Goal: Task Accomplishment & Management: Manage account settings

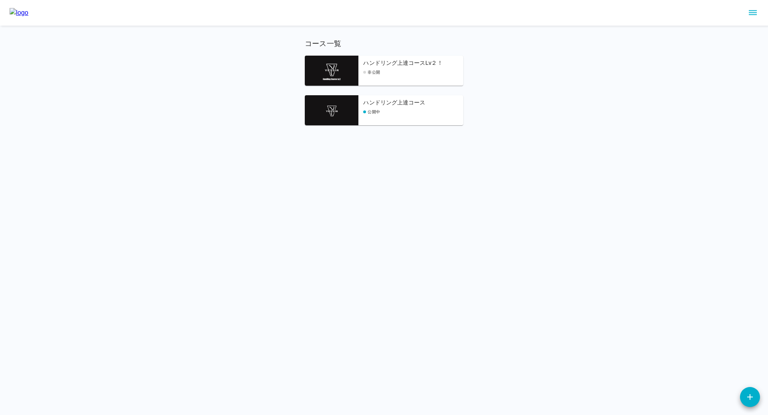
click at [750, 11] on icon "sidemenu" at bounding box center [753, 13] width 10 height 10
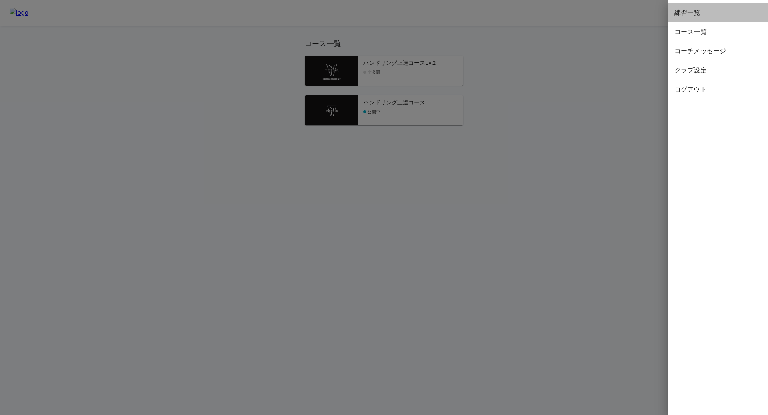
click at [687, 16] on span "練習一覧" at bounding box center [718, 13] width 87 height 10
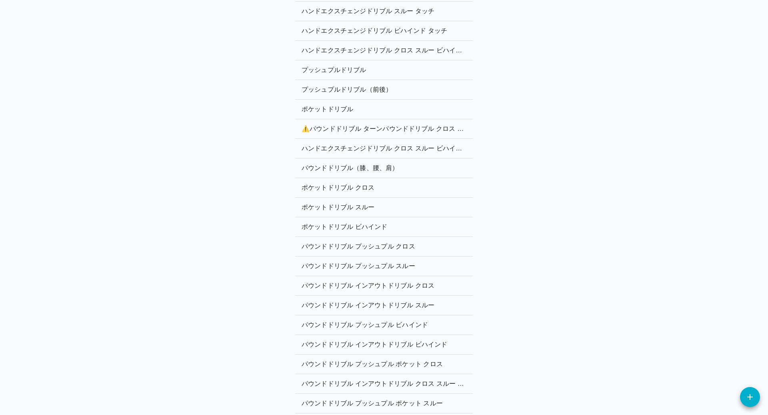
scroll to position [707, 0]
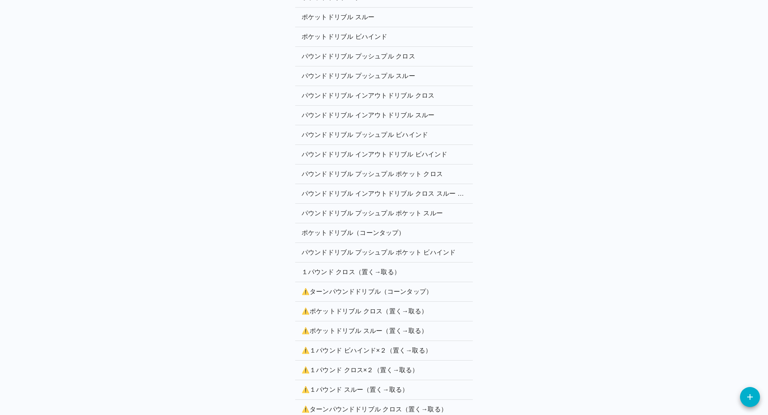
click at [335, 287] on p "⚠️ ターンパウンドドリブル（コーンタップ）" at bounding box center [384, 292] width 165 height 10
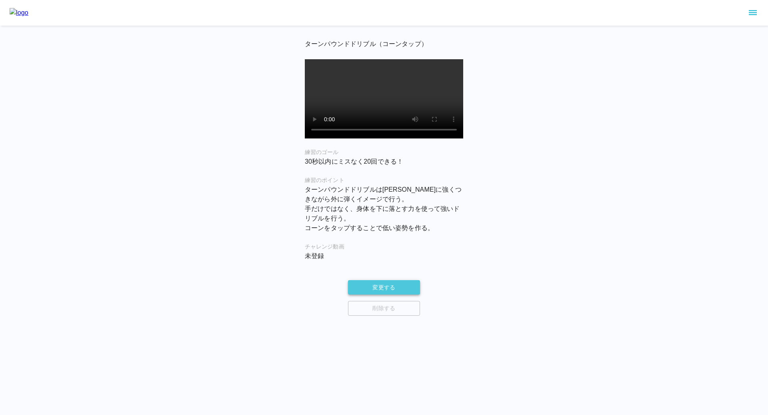
click at [376, 295] on button "変更する" at bounding box center [384, 287] width 72 height 15
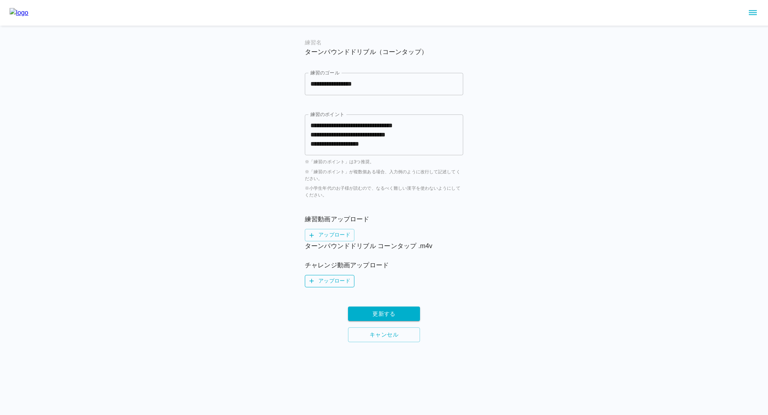
click at [331, 283] on label "アップロード" at bounding box center [330, 281] width 50 height 12
click at [0, 0] on input "アップロード" at bounding box center [0, 0] width 0 height 0
click at [390, 325] on button "更新する" at bounding box center [384, 323] width 72 height 15
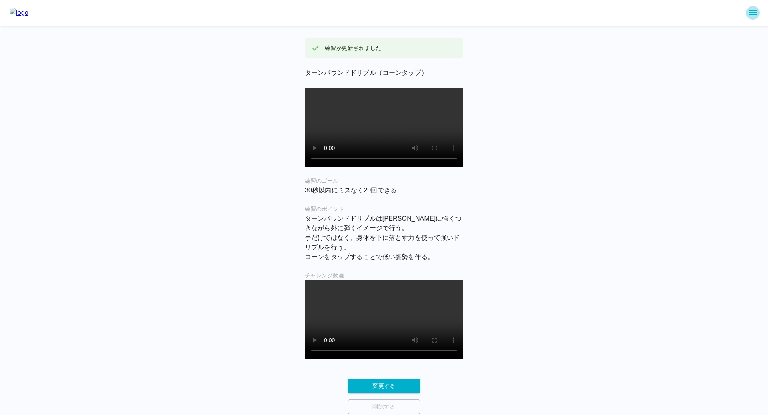
click at [756, 10] on icon "sidemenu" at bounding box center [753, 13] width 10 height 10
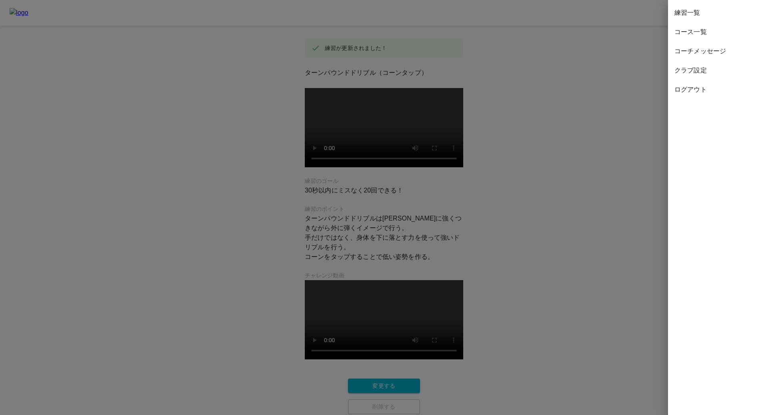
click at [696, 13] on span "練習一覧" at bounding box center [718, 13] width 87 height 10
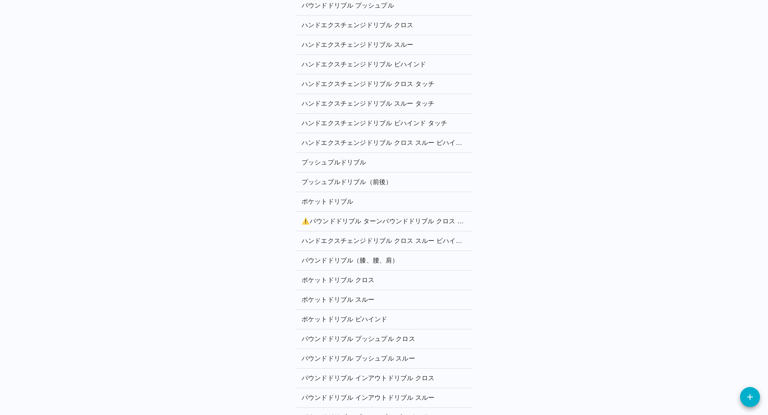
scroll to position [707, 0]
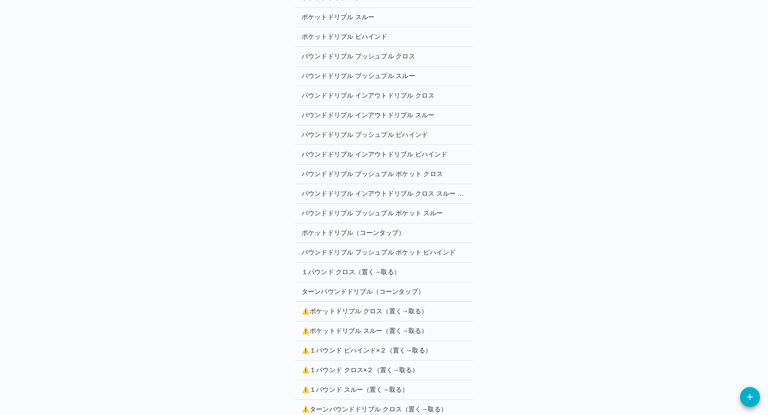
click at [342, 306] on p "⚠️ ポケットドリブル クロス（置く→取る）" at bounding box center [384, 311] width 165 height 10
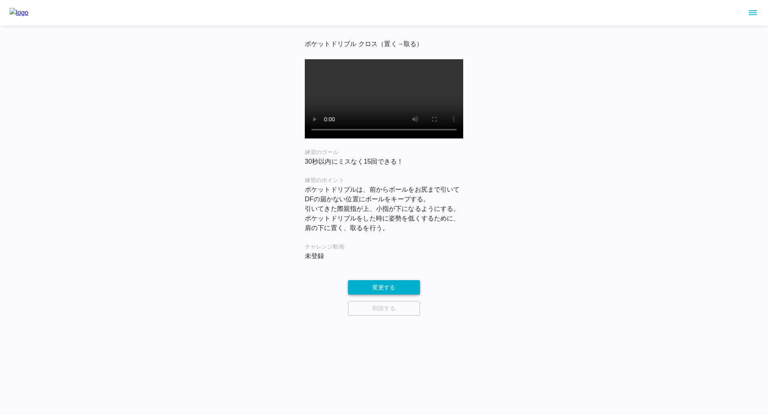
click at [380, 295] on button "変更する" at bounding box center [384, 287] width 72 height 15
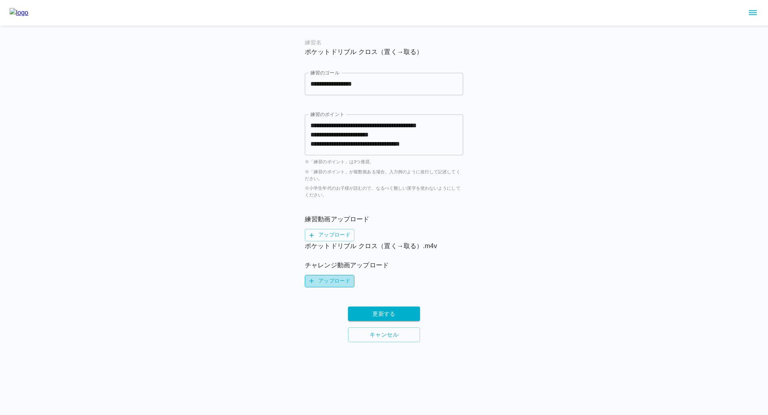
click at [340, 282] on label "アップロード" at bounding box center [330, 281] width 50 height 12
click at [0, 0] on input "アップロード" at bounding box center [0, 0] width 0 height 0
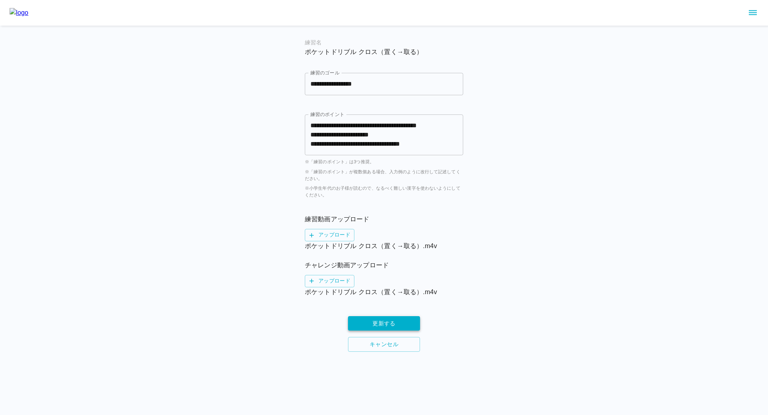
click at [386, 322] on button "更新する" at bounding box center [384, 323] width 72 height 15
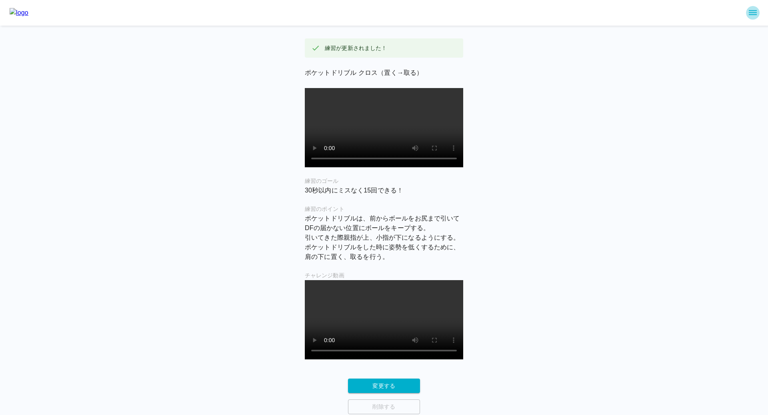
click at [752, 13] on icon "sidemenu" at bounding box center [753, 13] width 10 height 10
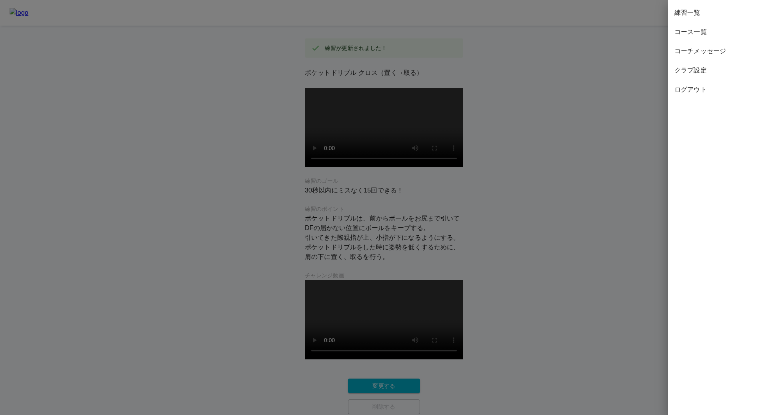
click at [697, 15] on span "練習一覧" at bounding box center [718, 13] width 87 height 10
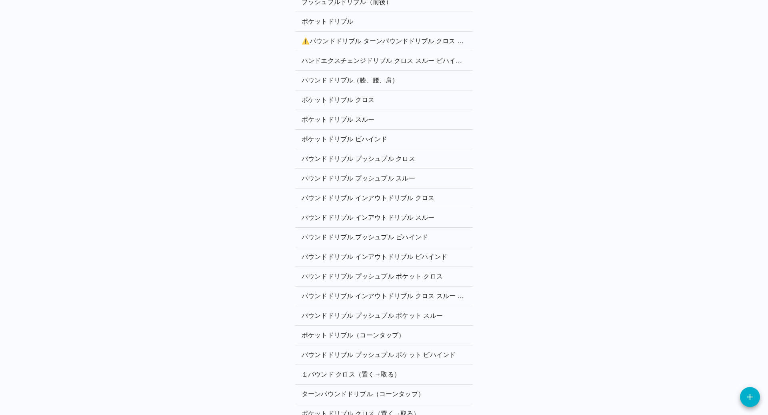
scroll to position [707, 0]
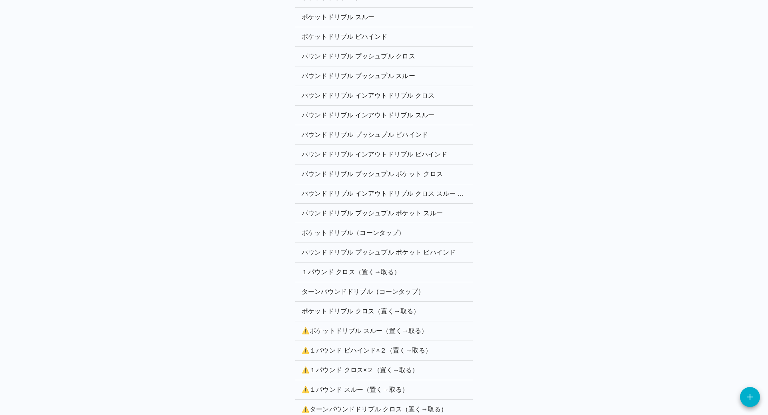
click at [347, 326] on p "⚠️ ポケットドリブル スルー（置く→取る）" at bounding box center [384, 331] width 165 height 10
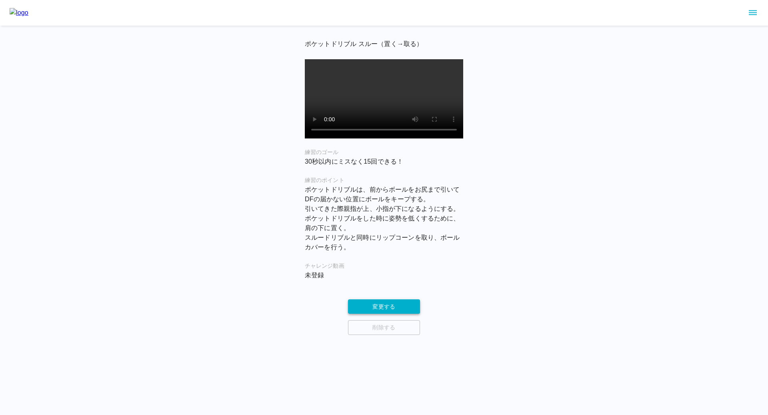
click at [372, 314] on button "変更する" at bounding box center [384, 306] width 72 height 15
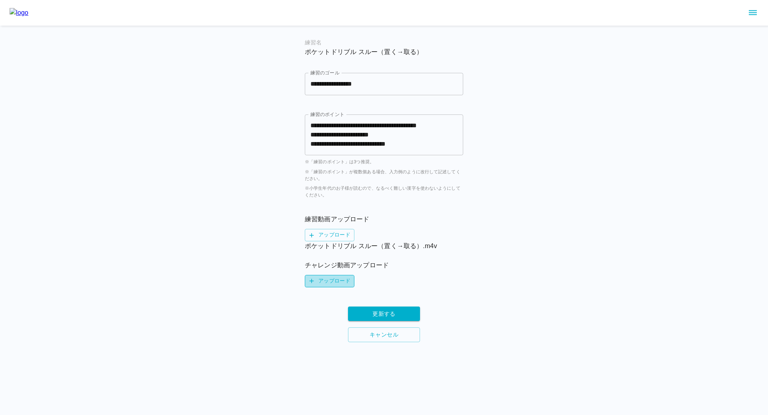
click at [337, 282] on label "アップロード" at bounding box center [330, 281] width 50 height 12
click at [0, 0] on input "アップロード" at bounding box center [0, 0] width 0 height 0
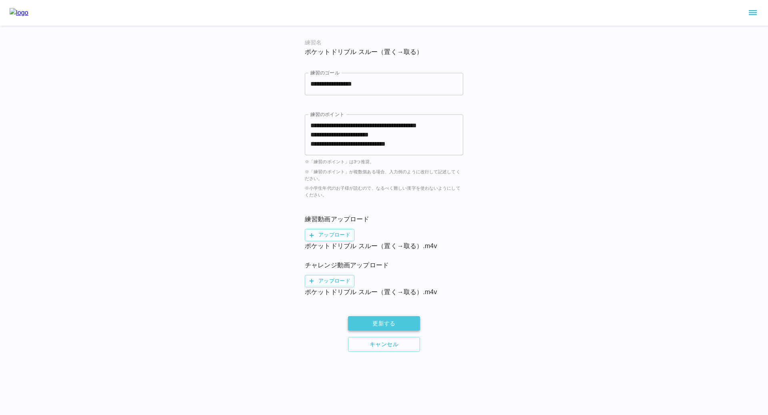
click at [390, 322] on button "更新する" at bounding box center [384, 323] width 72 height 15
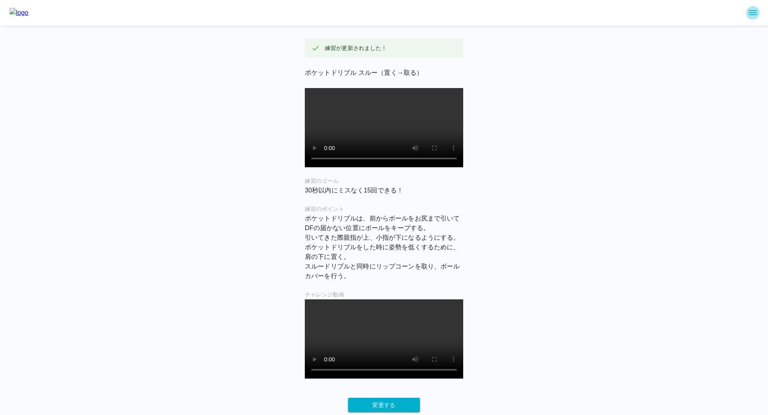
click at [751, 12] on icon "sidemenu" at bounding box center [753, 12] width 8 height 5
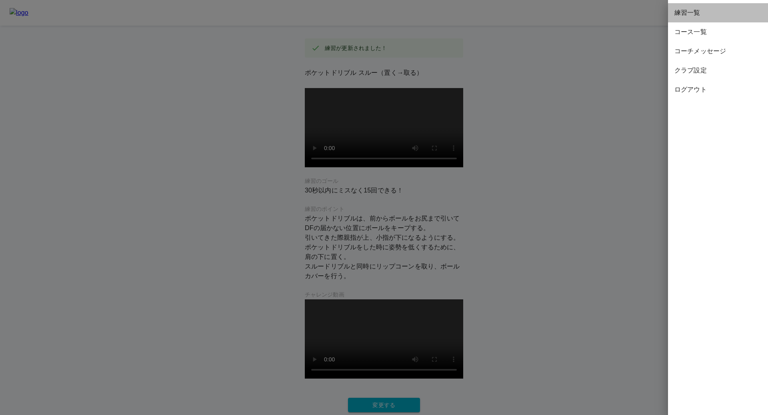
click at [682, 22] on div "練習一覧" at bounding box center [718, 12] width 100 height 19
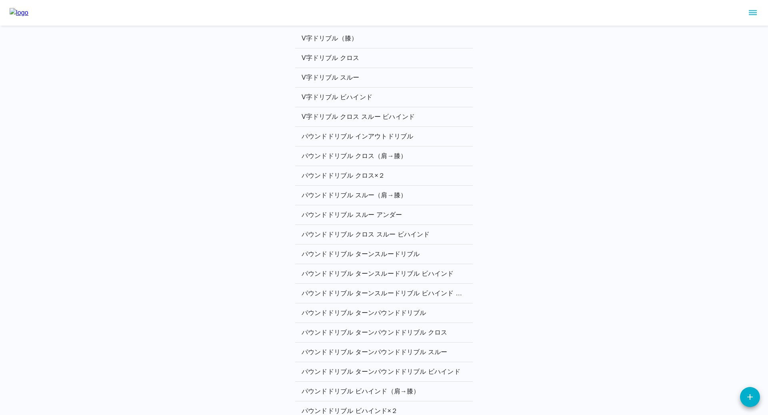
scroll to position [707, 0]
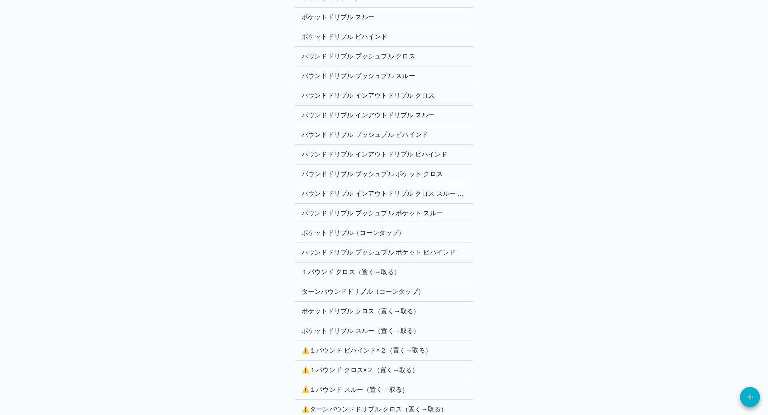
click at [334, 346] on p "⚠️ １パウンド ビハインド×２（置く→取る）" at bounding box center [384, 351] width 165 height 10
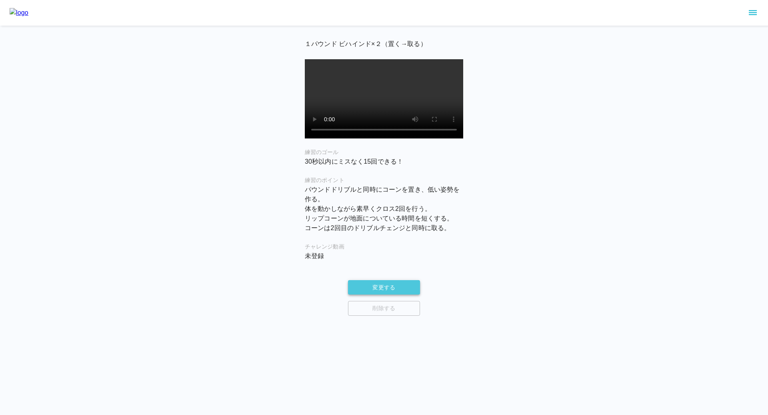
click at [374, 293] on button "変更する" at bounding box center [384, 287] width 72 height 15
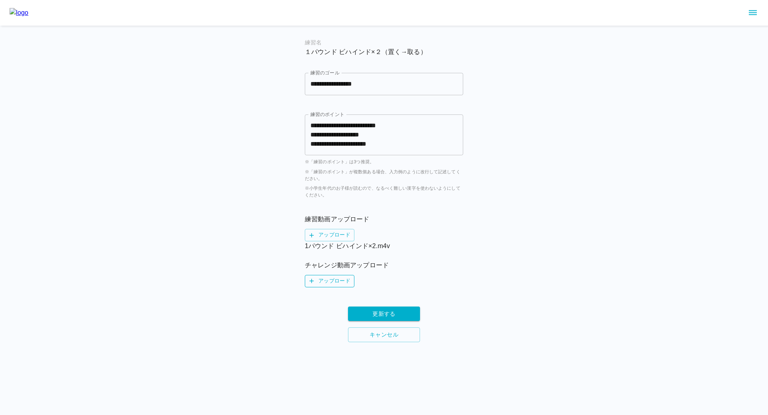
click at [332, 284] on label "アップロード" at bounding box center [330, 281] width 50 height 12
click at [0, 0] on input "アップロード" at bounding box center [0, 0] width 0 height 0
click at [378, 322] on button "更新する" at bounding box center [384, 323] width 72 height 15
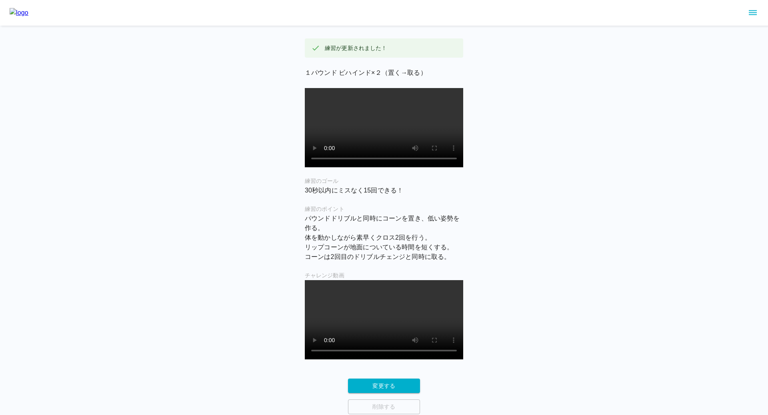
click at [751, 11] on icon "sidemenu" at bounding box center [753, 13] width 10 height 10
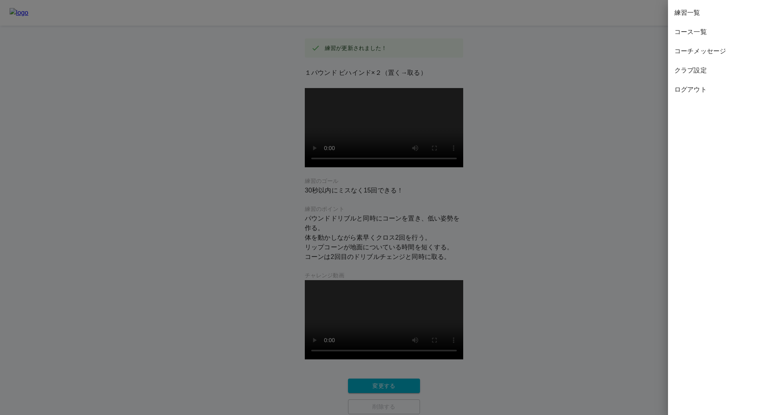
click at [687, 15] on span "練習一覧" at bounding box center [718, 13] width 87 height 10
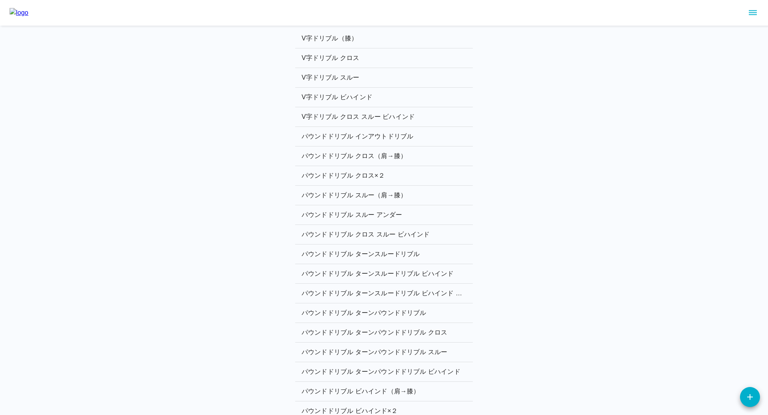
scroll to position [707, 0]
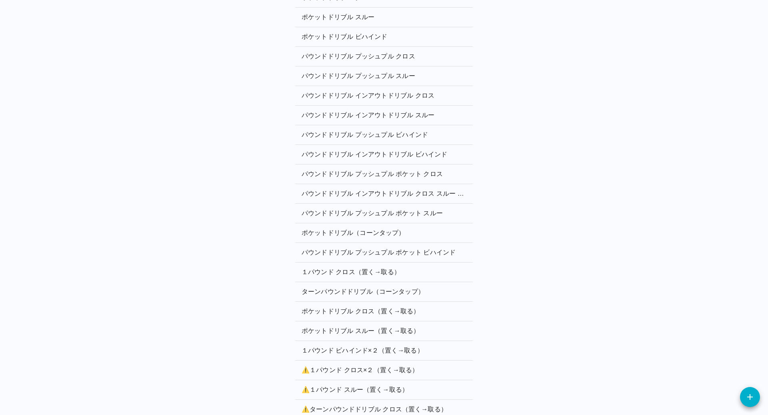
click at [332, 365] on p "⚠️ １パウンド クロス×２（置く→取る）" at bounding box center [384, 370] width 165 height 10
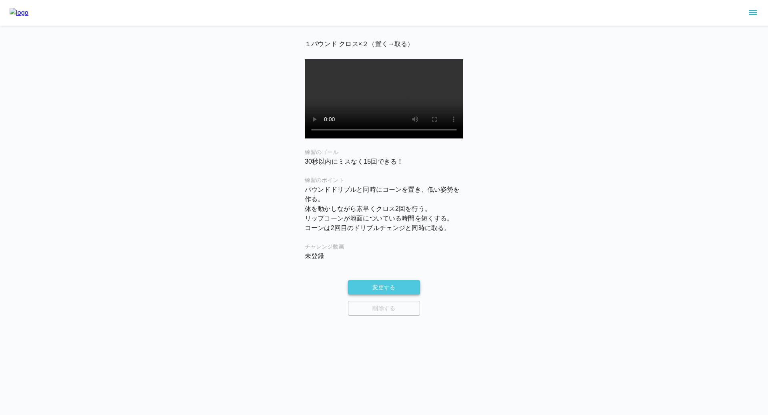
click at [378, 294] on button "変更する" at bounding box center [384, 287] width 72 height 15
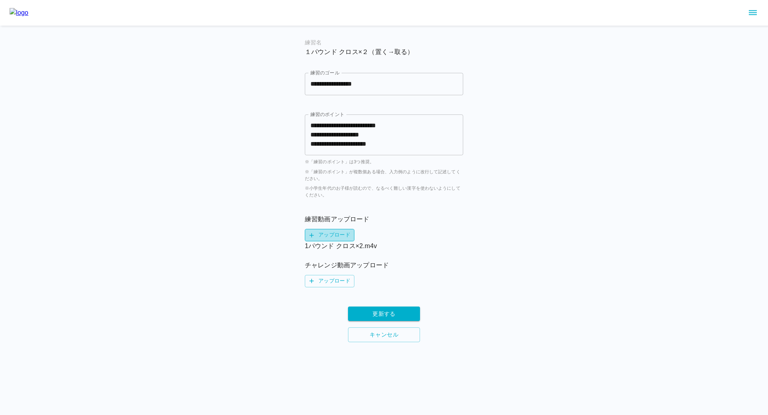
click at [335, 233] on label "アップロード" at bounding box center [330, 235] width 50 height 12
click at [0, 0] on input "アップロード" at bounding box center [0, 0] width 0 height 0
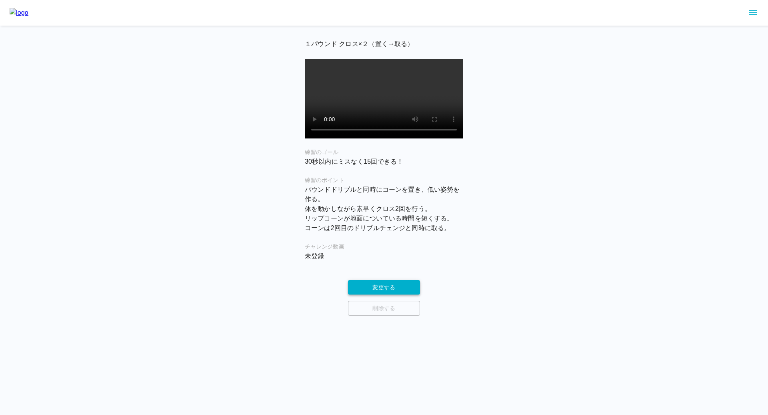
click at [377, 295] on button "変更する" at bounding box center [384, 287] width 72 height 15
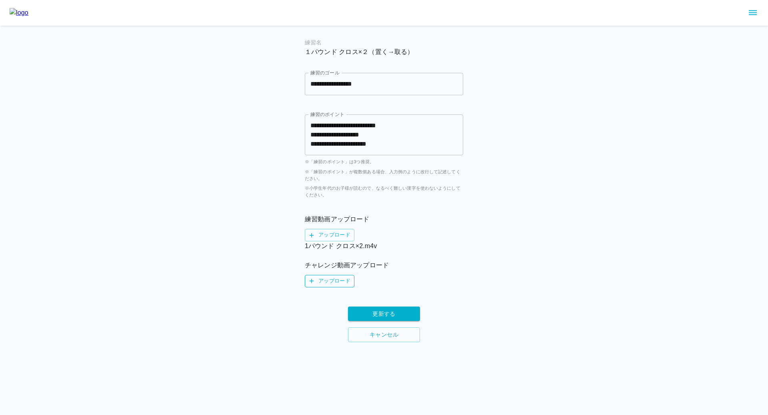
click at [333, 283] on label "アップロード" at bounding box center [330, 281] width 50 height 12
click at [0, 0] on input "アップロード" at bounding box center [0, 0] width 0 height 0
click at [386, 320] on button "更新する" at bounding box center [384, 323] width 72 height 15
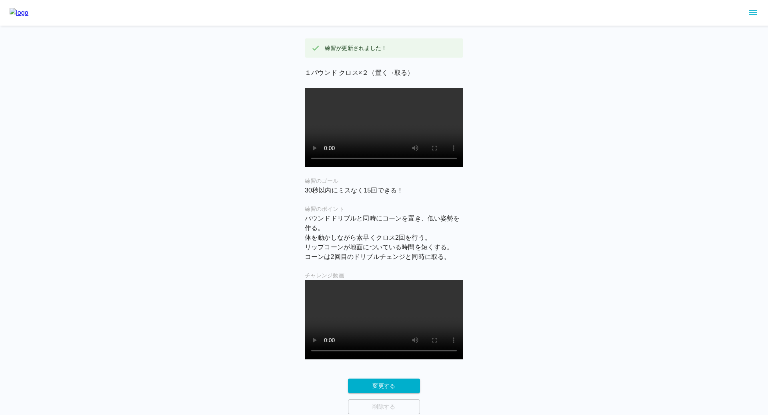
click at [755, 15] on icon "sidemenu" at bounding box center [753, 13] width 10 height 10
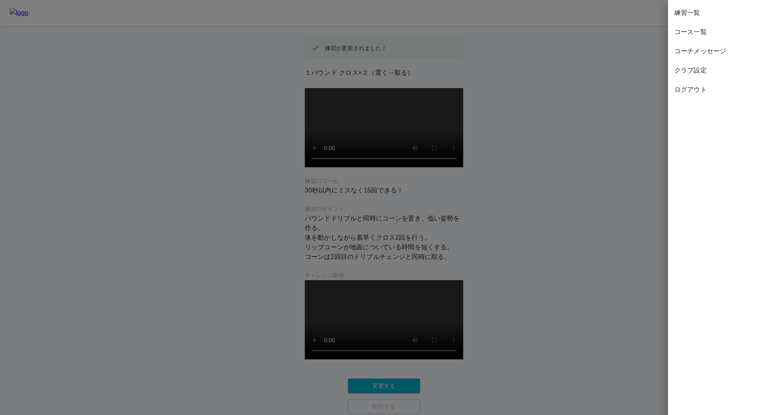
click at [696, 11] on span "練習一覧" at bounding box center [718, 13] width 87 height 10
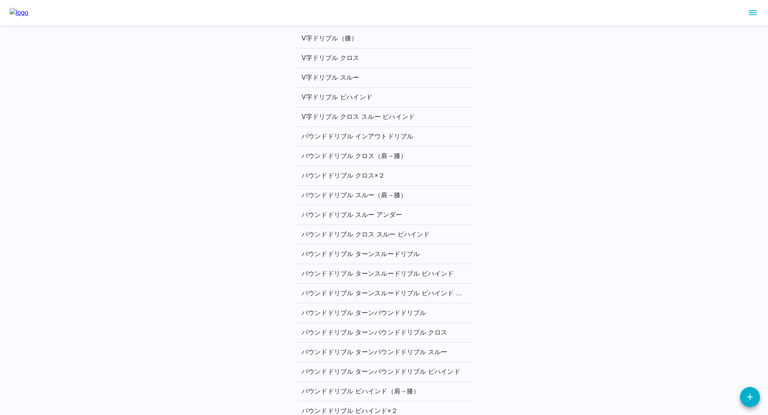
scroll to position [707, 0]
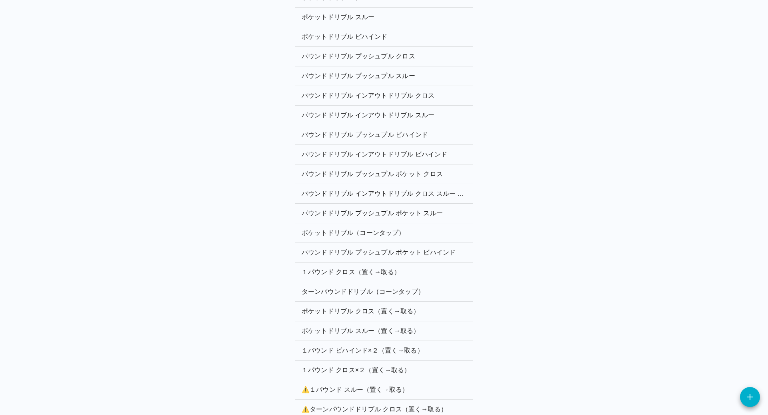
click at [329, 385] on p "⚠️ １パウンド スルー（置く→取る）" at bounding box center [384, 390] width 165 height 10
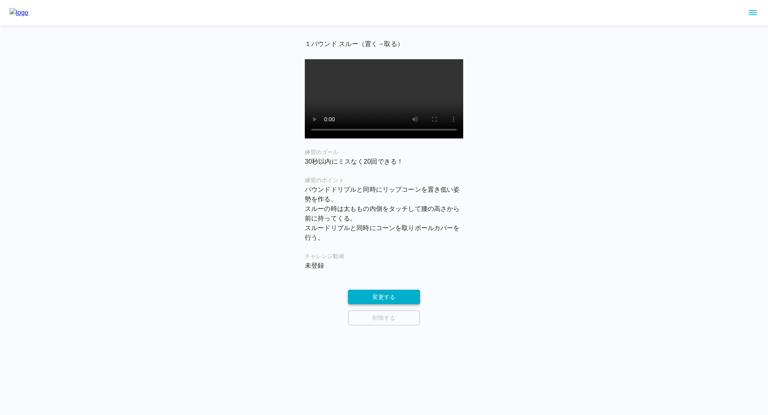
click at [365, 304] on button "変更する" at bounding box center [384, 297] width 72 height 15
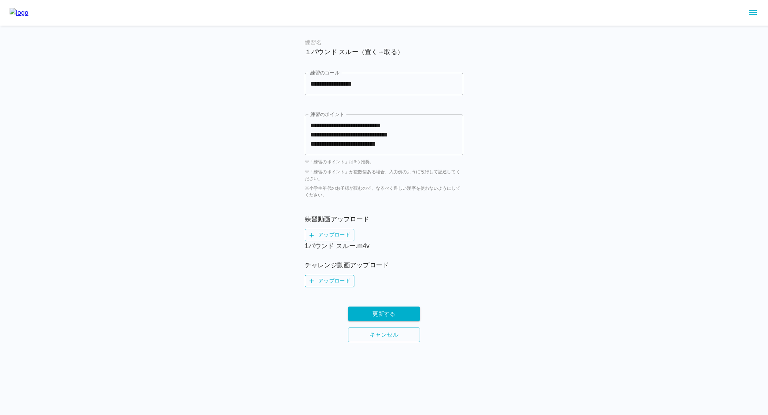
click at [328, 281] on label "アップロード" at bounding box center [330, 281] width 50 height 12
click at [0, 0] on input "アップロード" at bounding box center [0, 0] width 0 height 0
click at [383, 325] on button "更新する" at bounding box center [384, 323] width 72 height 15
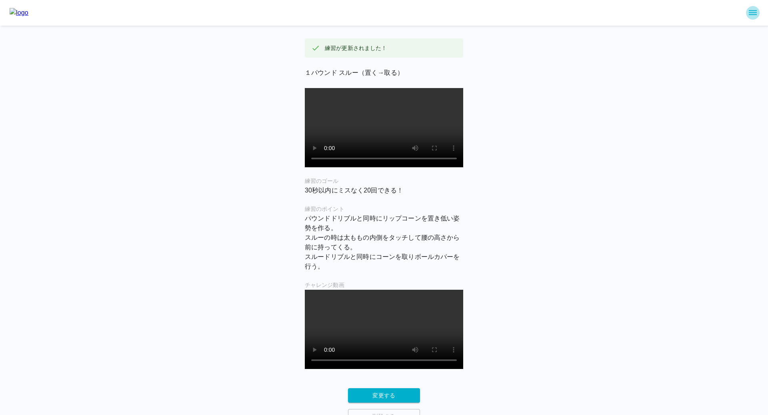
click at [752, 10] on icon "sidemenu" at bounding box center [753, 12] width 8 height 5
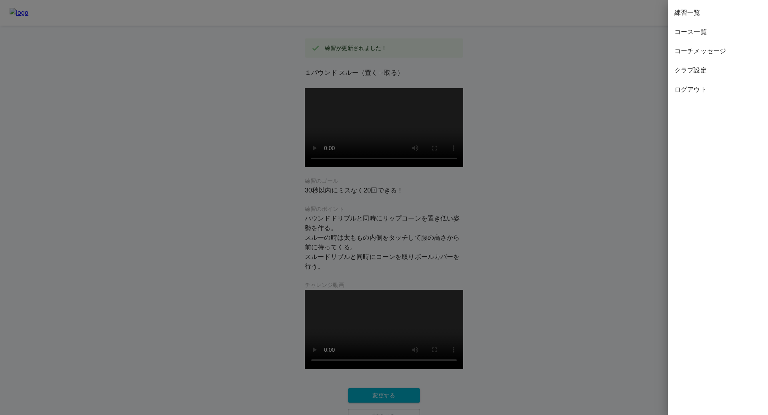
click at [706, 15] on span "練習一覧" at bounding box center [718, 13] width 87 height 10
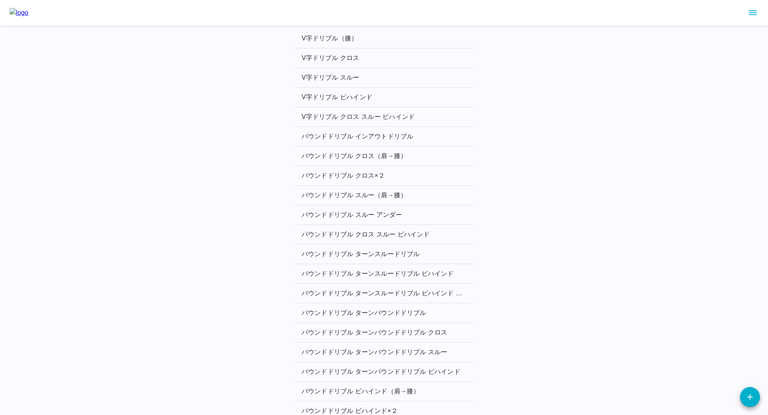
scroll to position [707, 0]
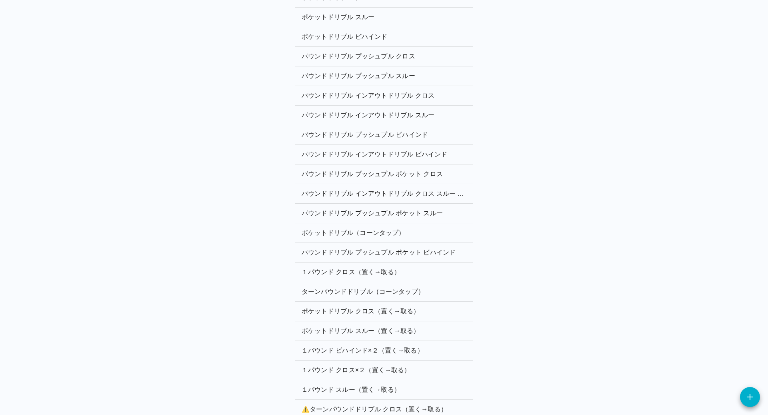
click at [332, 404] on p "⚠️ ターンパウンドドリブル クロス（置く→取る）" at bounding box center [384, 409] width 165 height 10
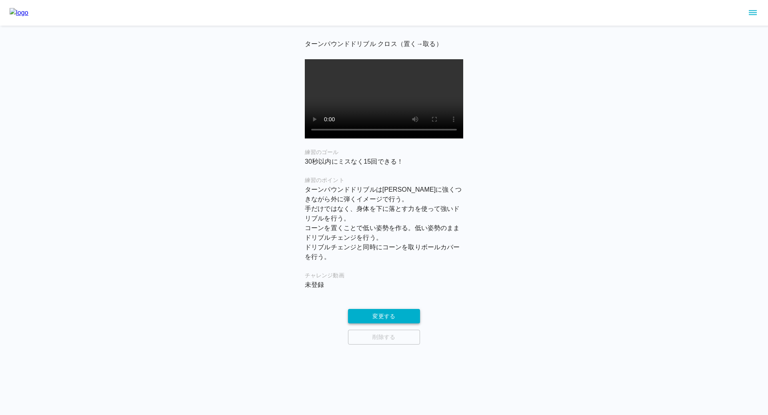
click at [377, 321] on button "変更する" at bounding box center [384, 316] width 72 height 15
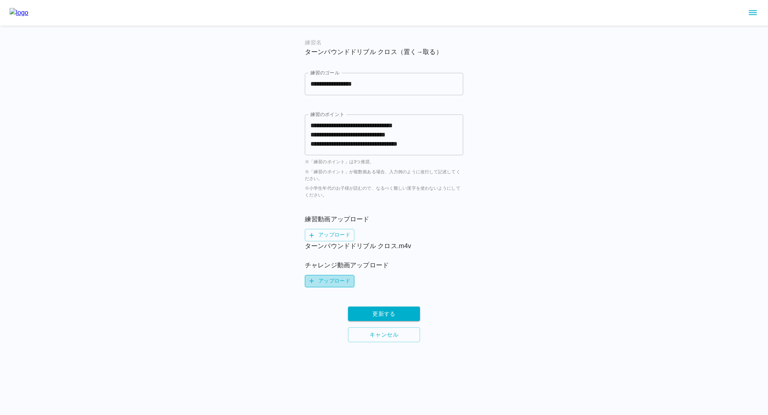
click at [330, 281] on label "アップロード" at bounding box center [330, 281] width 50 height 12
click at [0, 0] on input "アップロード" at bounding box center [0, 0] width 0 height 0
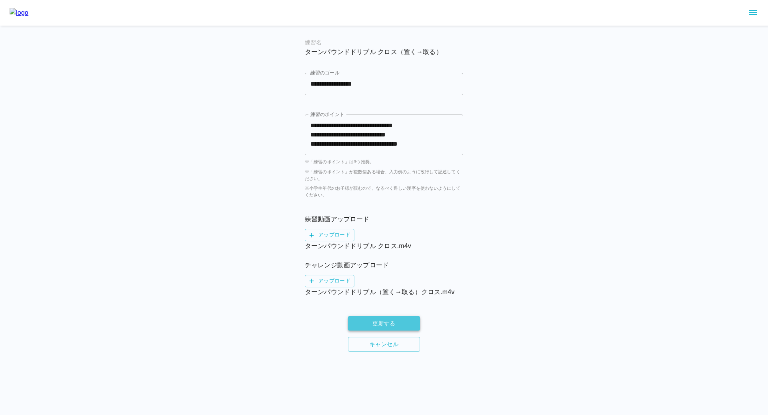
click at [403, 321] on button "更新する" at bounding box center [384, 323] width 72 height 15
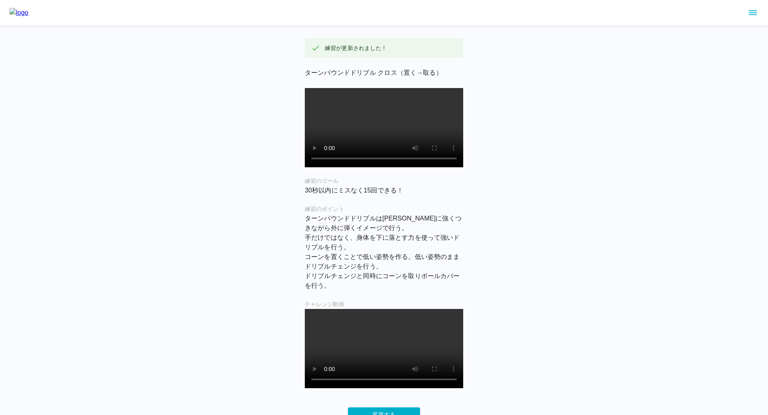
click at [750, 12] on icon "sidemenu" at bounding box center [753, 13] width 10 height 10
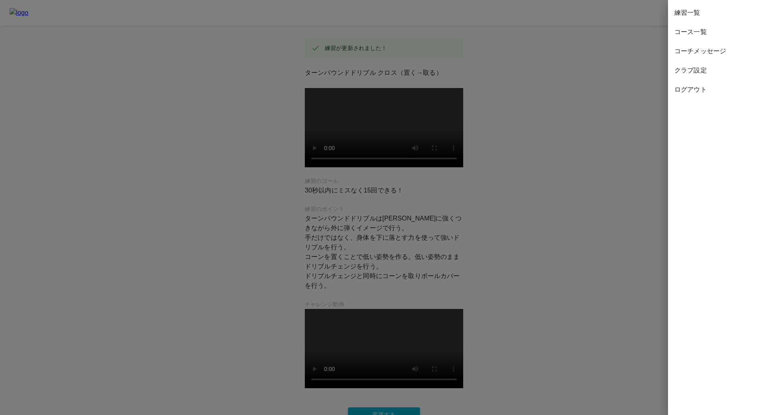
click at [711, 14] on span "練習一覧" at bounding box center [718, 13] width 87 height 10
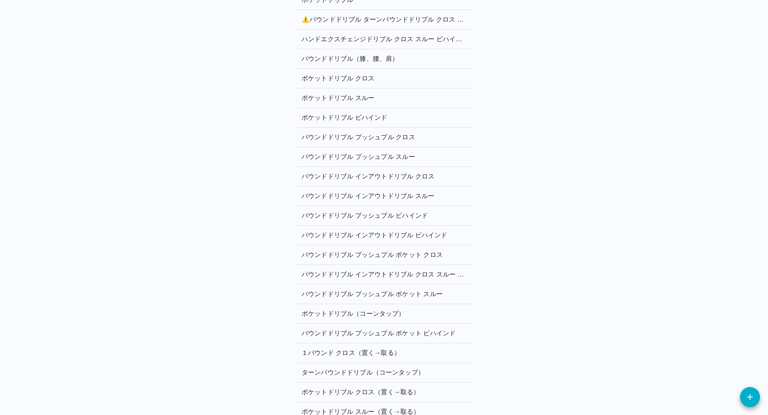
scroll to position [551, 0]
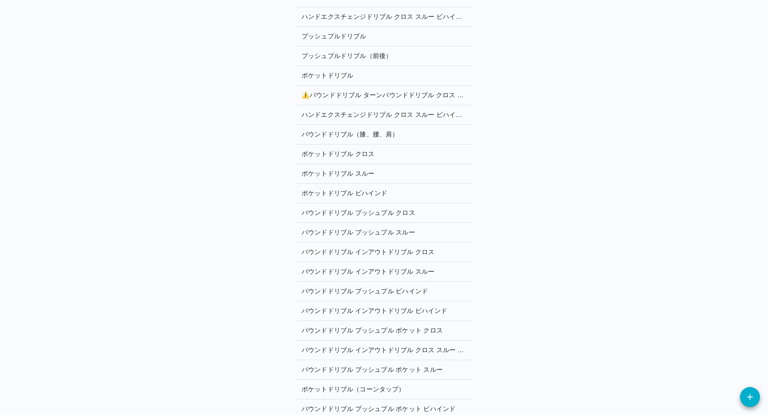
click at [347, 90] on p "⚠️ パウンドドリブル ターンパウンドドリブル クロス スルー ビハインド" at bounding box center [384, 95] width 165 height 10
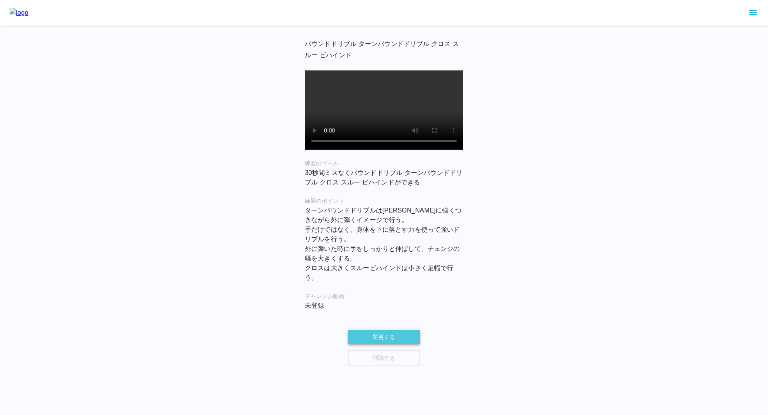
click at [358, 342] on button "変更する" at bounding box center [384, 337] width 72 height 15
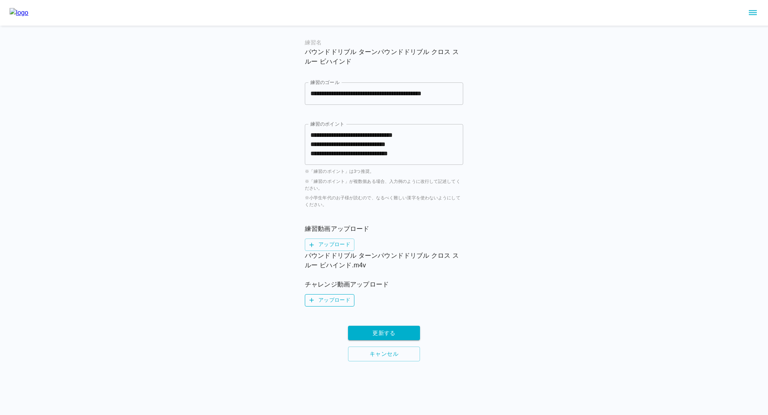
click at [335, 299] on label "アップロード" at bounding box center [330, 300] width 50 height 12
click at [0, 0] on input "アップロード" at bounding box center [0, 0] width 0 height 0
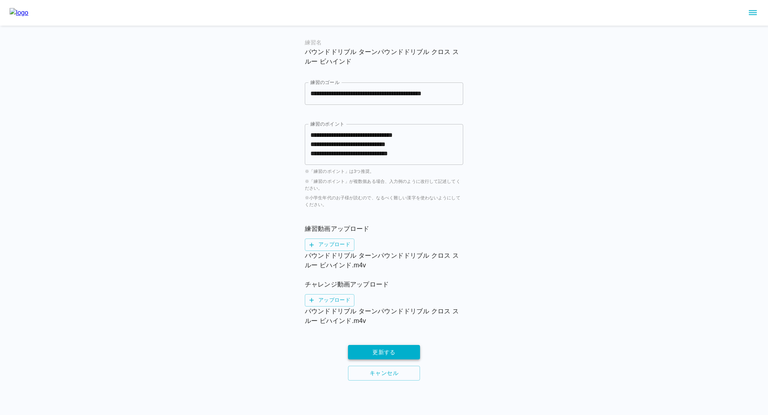
click at [389, 350] on button "更新する" at bounding box center [384, 352] width 72 height 15
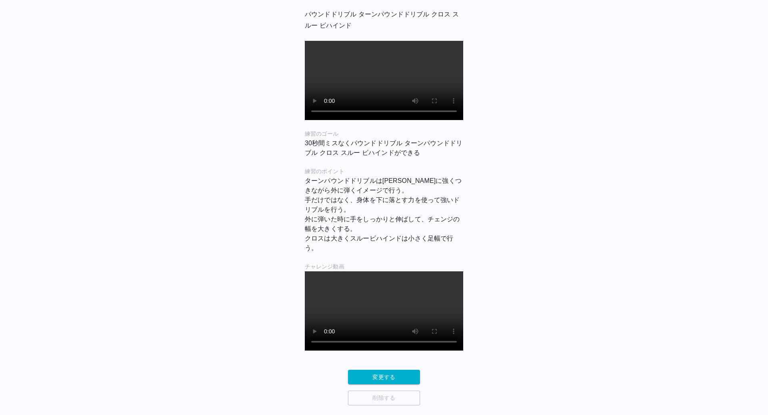
scroll to position [66, 0]
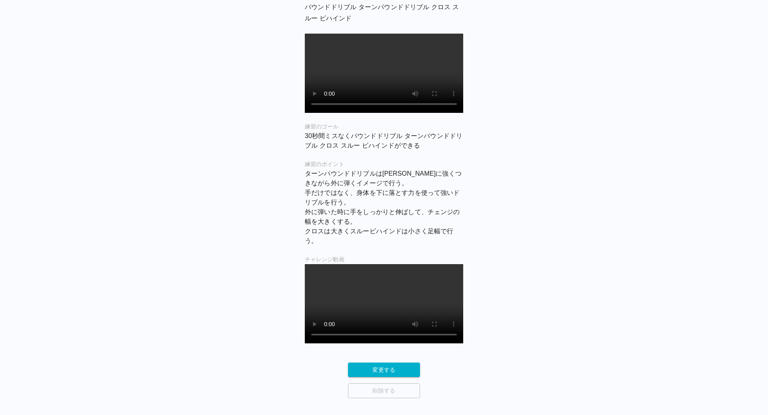
click at [553, 258] on div "練習が更新されました！ パウンドドリブル ターンパウンドドリブル クロス スルー ビハインド 練習のゴール 30秒間ミスなくパウンドドリブル ターンパウンドド…" at bounding box center [384, 166] width 768 height 464
click at [705, 50] on div "練習が更新されました！ パウンドドリブル ターンパウンドドリブル クロス スルー ビハインド 練習のゴール 30秒間ミスなくパウンドドリブル ターンパウンドド…" at bounding box center [384, 166] width 768 height 464
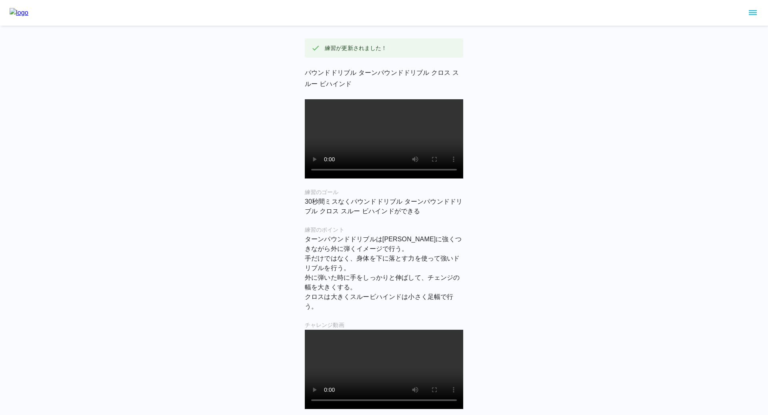
click at [22, 12] on img at bounding box center [19, 13] width 19 height 10
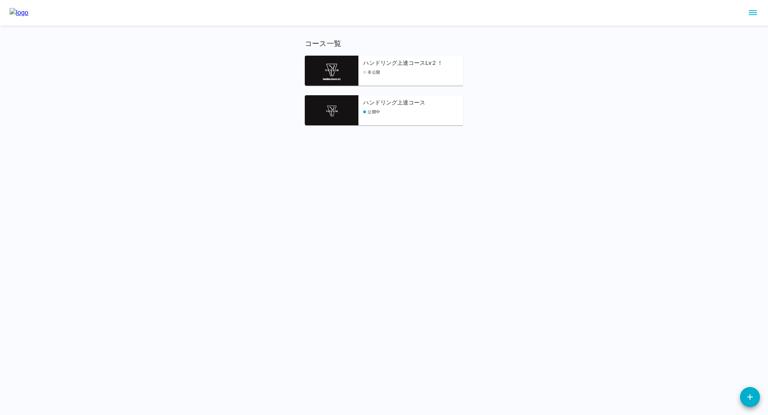
click at [400, 67] on h6 "ハンドリング上達コースLv２！" at bounding box center [413, 63] width 100 height 9
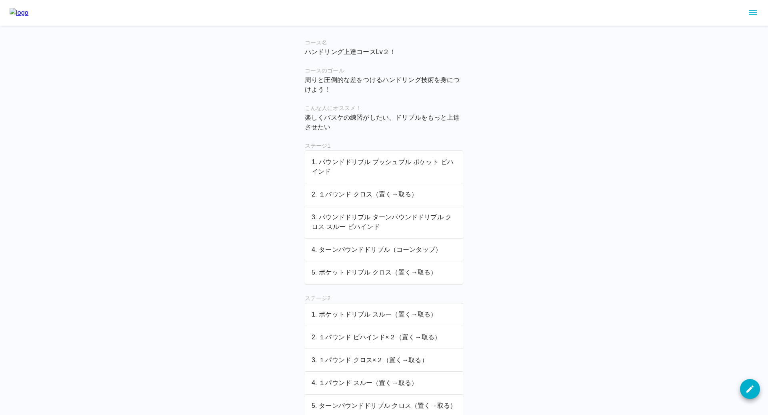
scroll to position [104, 0]
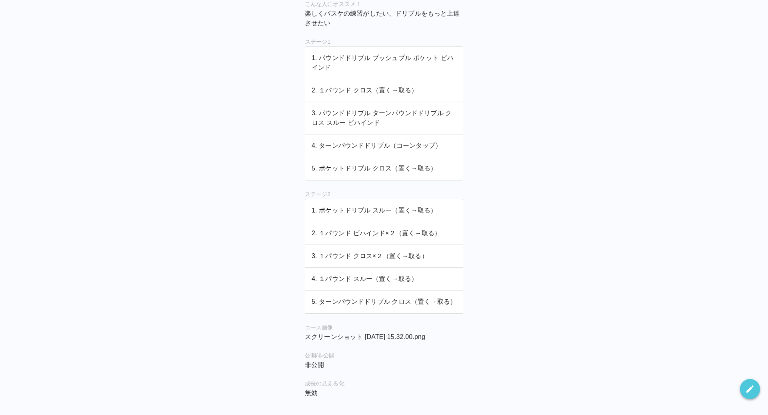
click at [757, 384] on button "button" at bounding box center [750, 389] width 20 height 20
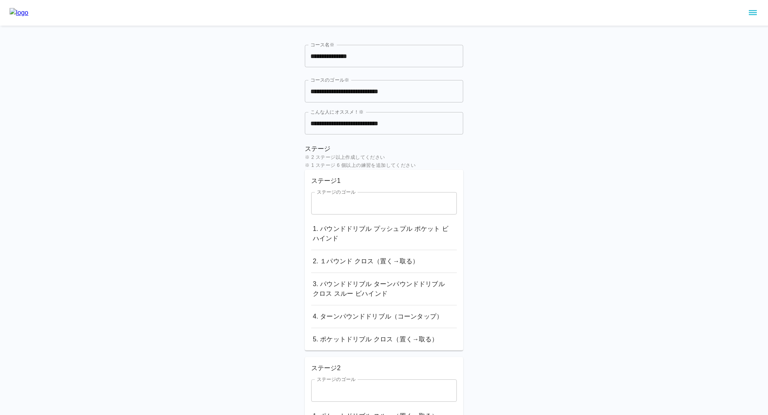
scroll to position [322, 0]
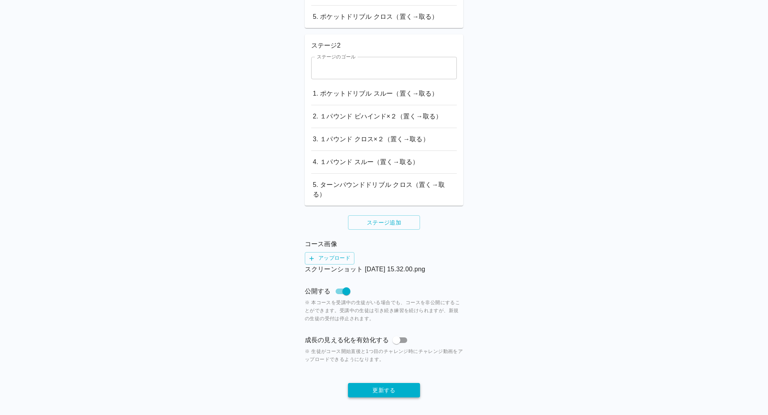
click at [376, 388] on button "更新する" at bounding box center [384, 390] width 72 height 15
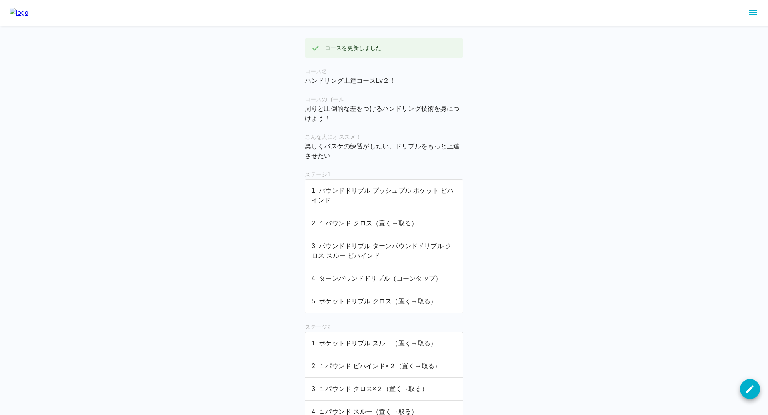
click at [28, 16] on img at bounding box center [19, 13] width 19 height 10
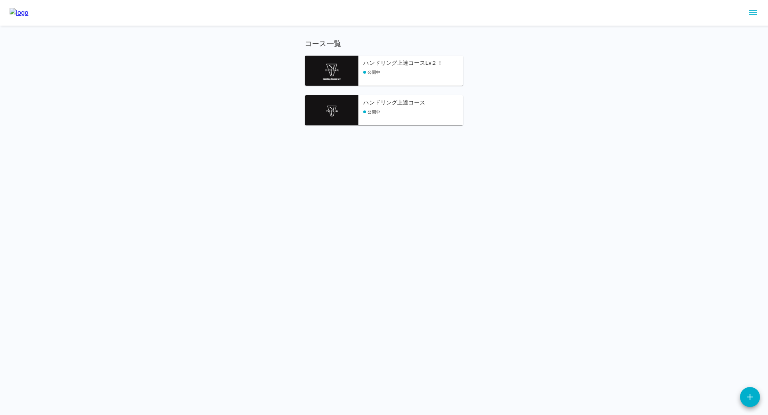
click at [395, 79] on div "ハンドリング上達コースLv２！ 公開中" at bounding box center [413, 72] width 100 height 27
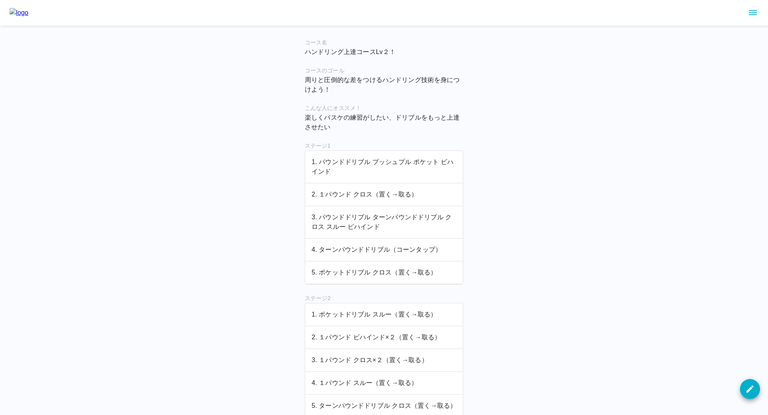
click at [28, 12] on img at bounding box center [19, 13] width 19 height 10
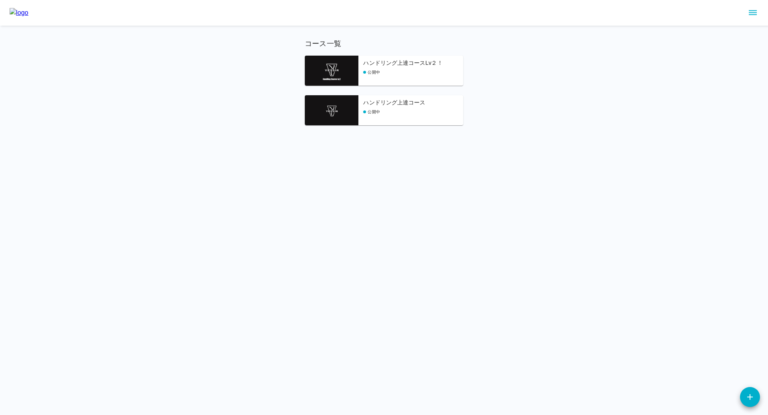
click at [393, 65] on h6 "ハンドリング上達コースLv２！" at bounding box center [413, 63] width 100 height 9
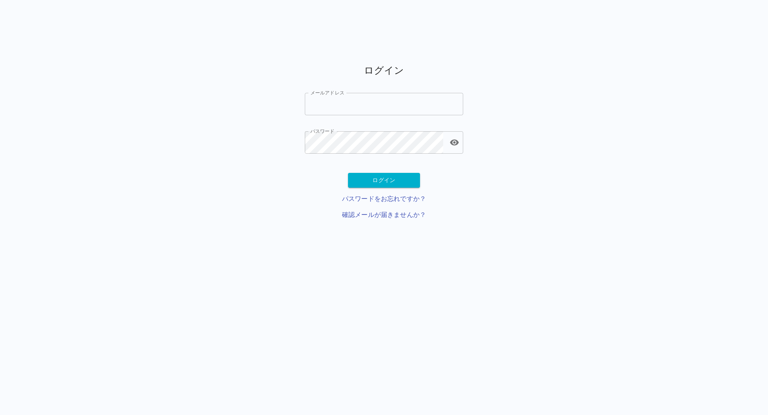
type input "**********"
click at [183, 35] on html "**********" at bounding box center [384, 119] width 768 height 239
click at [343, 104] on input "**********" at bounding box center [384, 104] width 158 height 22
click at [246, 108] on div "ログイン メールアドレス メールアドレス パスワード パスワード ログイン パスワードをお忘れですか？ 確認メールが届きませんか？" at bounding box center [384, 145] width 768 height 188
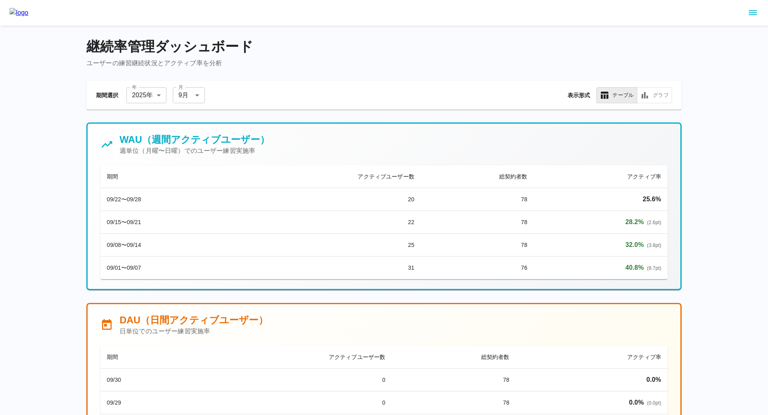
click at [755, 6] on div at bounding box center [384, 13] width 768 height 26
click at [752, 14] on icon "sidemenu" at bounding box center [753, 12] width 8 height 5
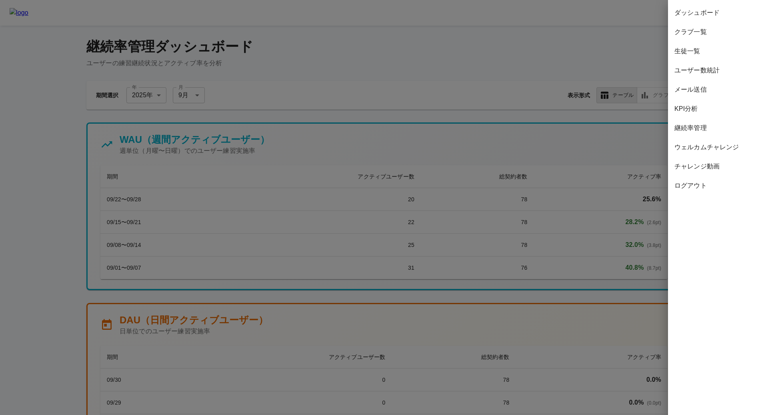
click at [693, 87] on span "メール送信" at bounding box center [718, 90] width 87 height 10
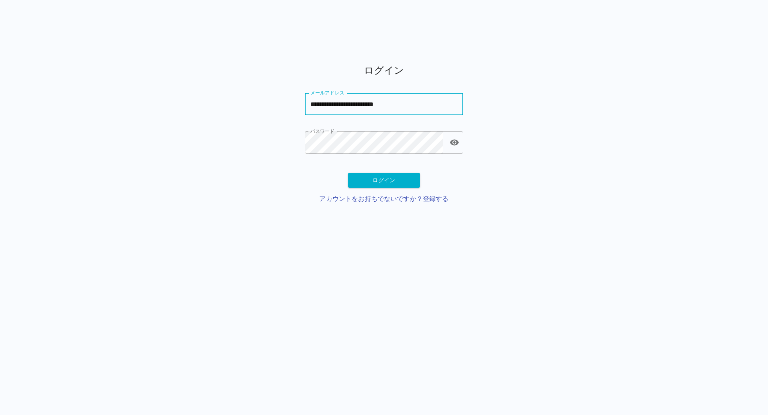
click at [374, 98] on input "**********" at bounding box center [384, 104] width 158 height 22
type input "**********"
click at [366, 179] on button "ログイン" at bounding box center [384, 180] width 72 height 15
